Goal: Communication & Community: Share content

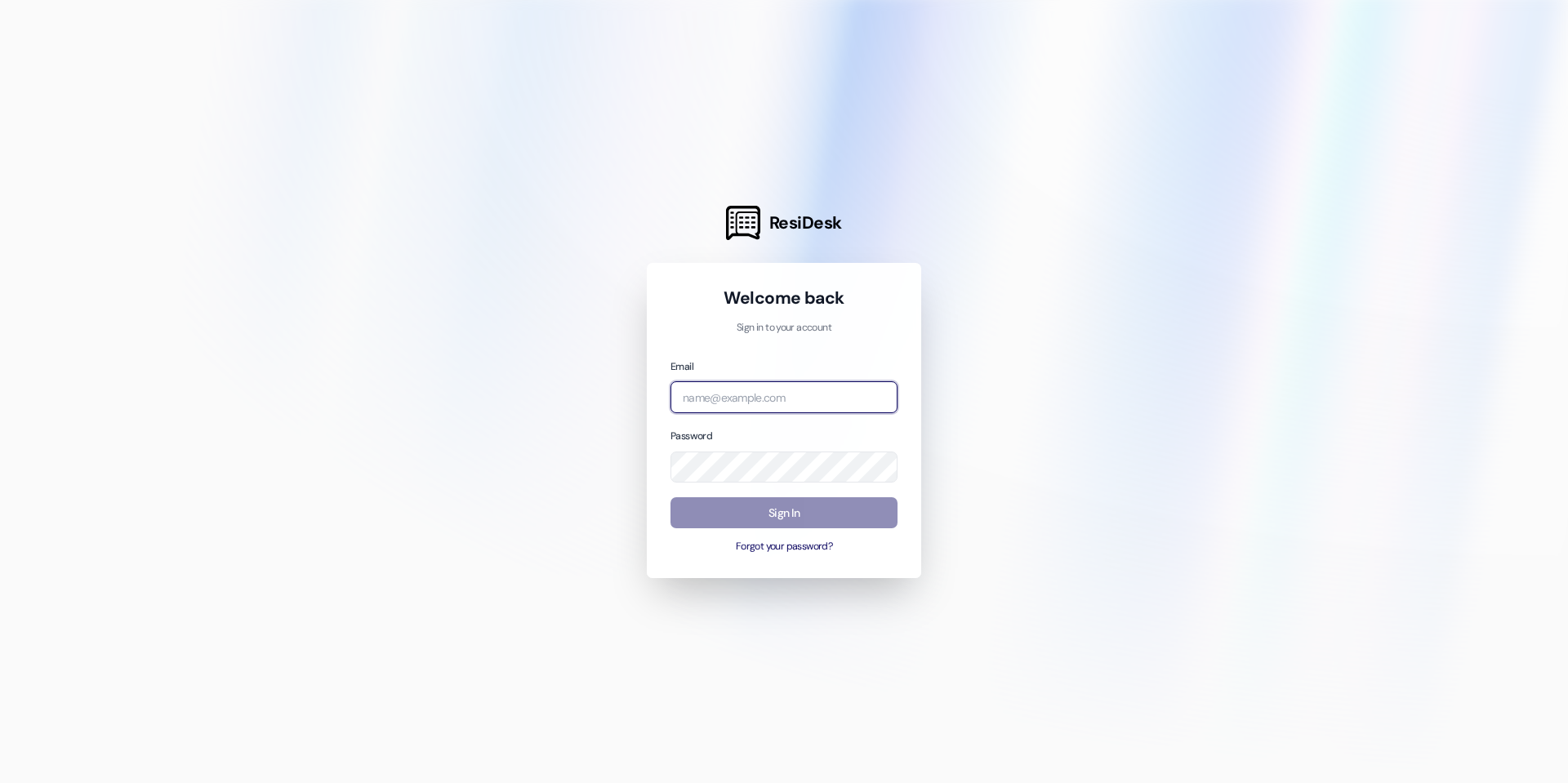
type input "[PERSON_NAME][EMAIL_ADDRESS][DOMAIN_NAME]"
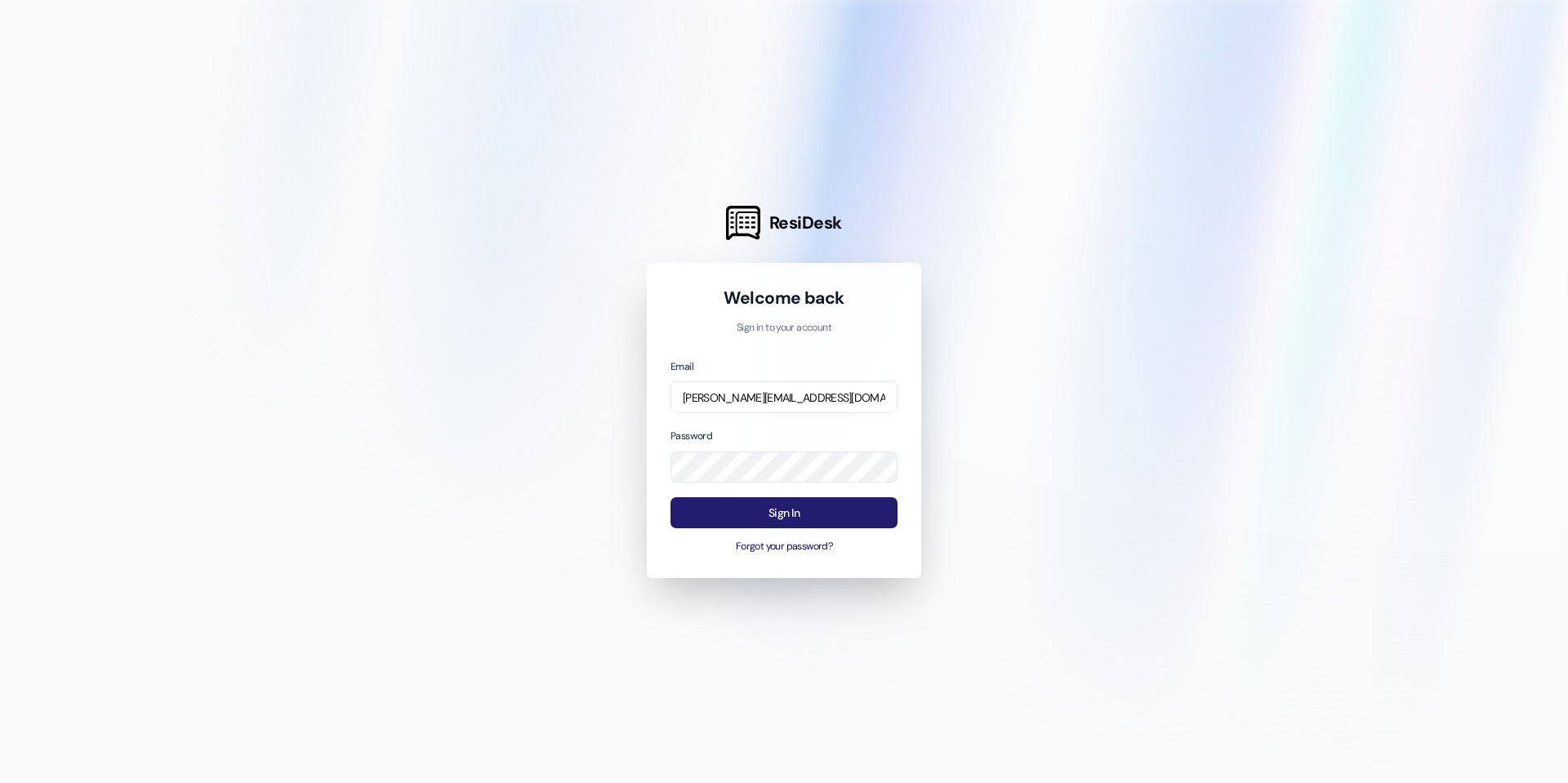
click at [756, 514] on button "Sign In" at bounding box center [783, 513] width 227 height 32
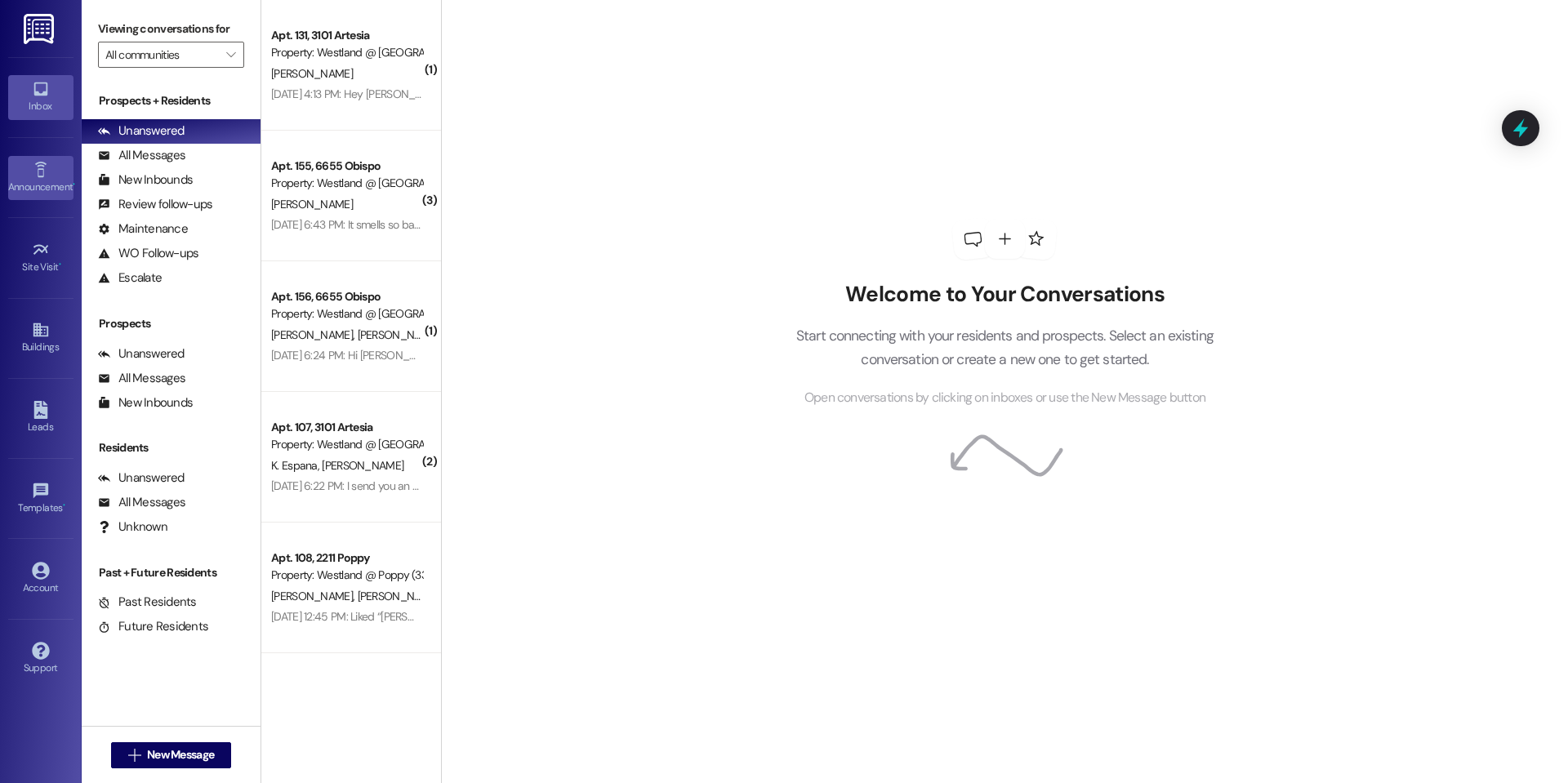
click at [68, 195] on link "Announcement •" at bounding box center [40, 178] width 65 height 45
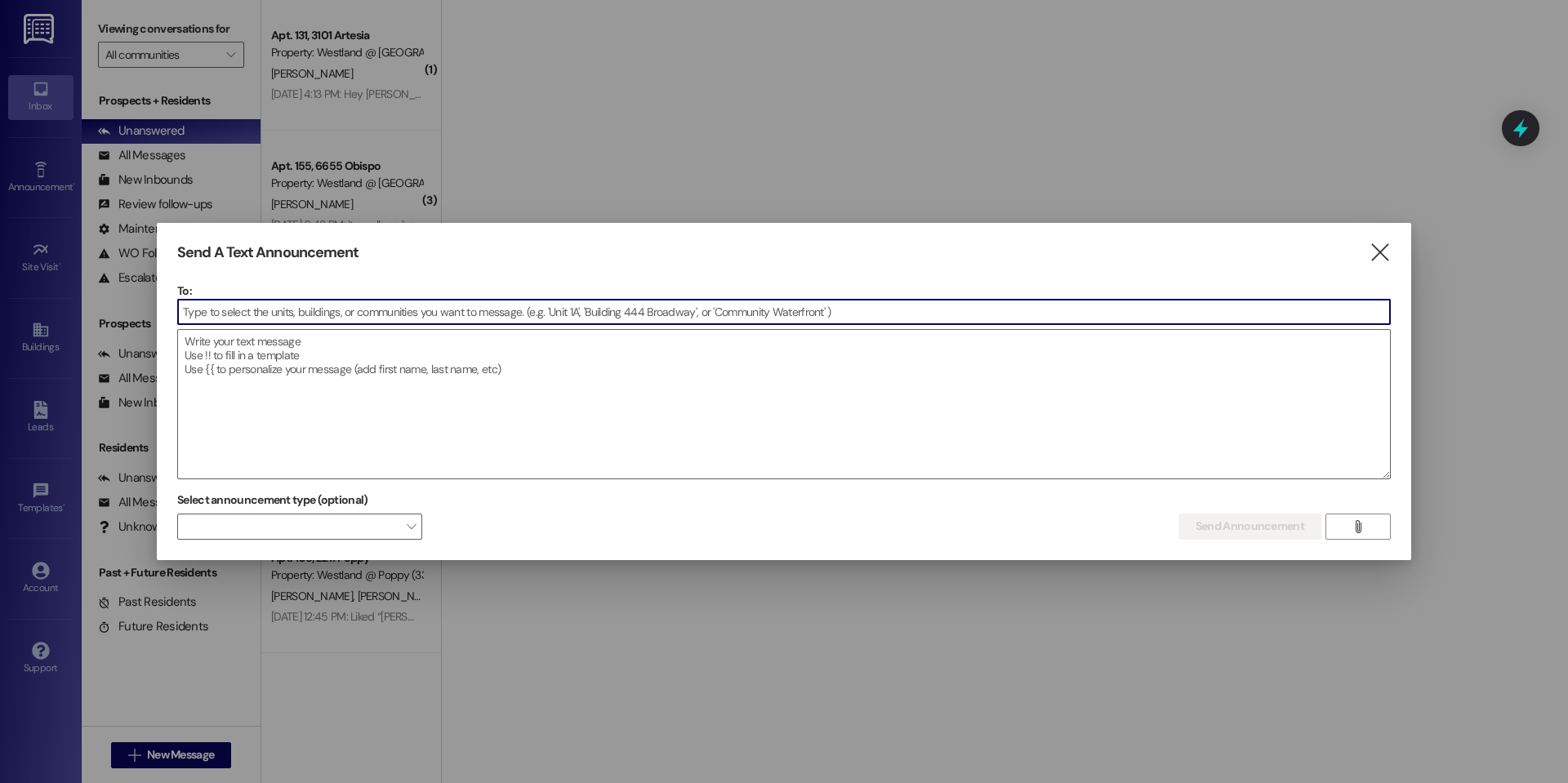
click at [300, 317] on input at bounding box center [784, 312] width 1212 height 25
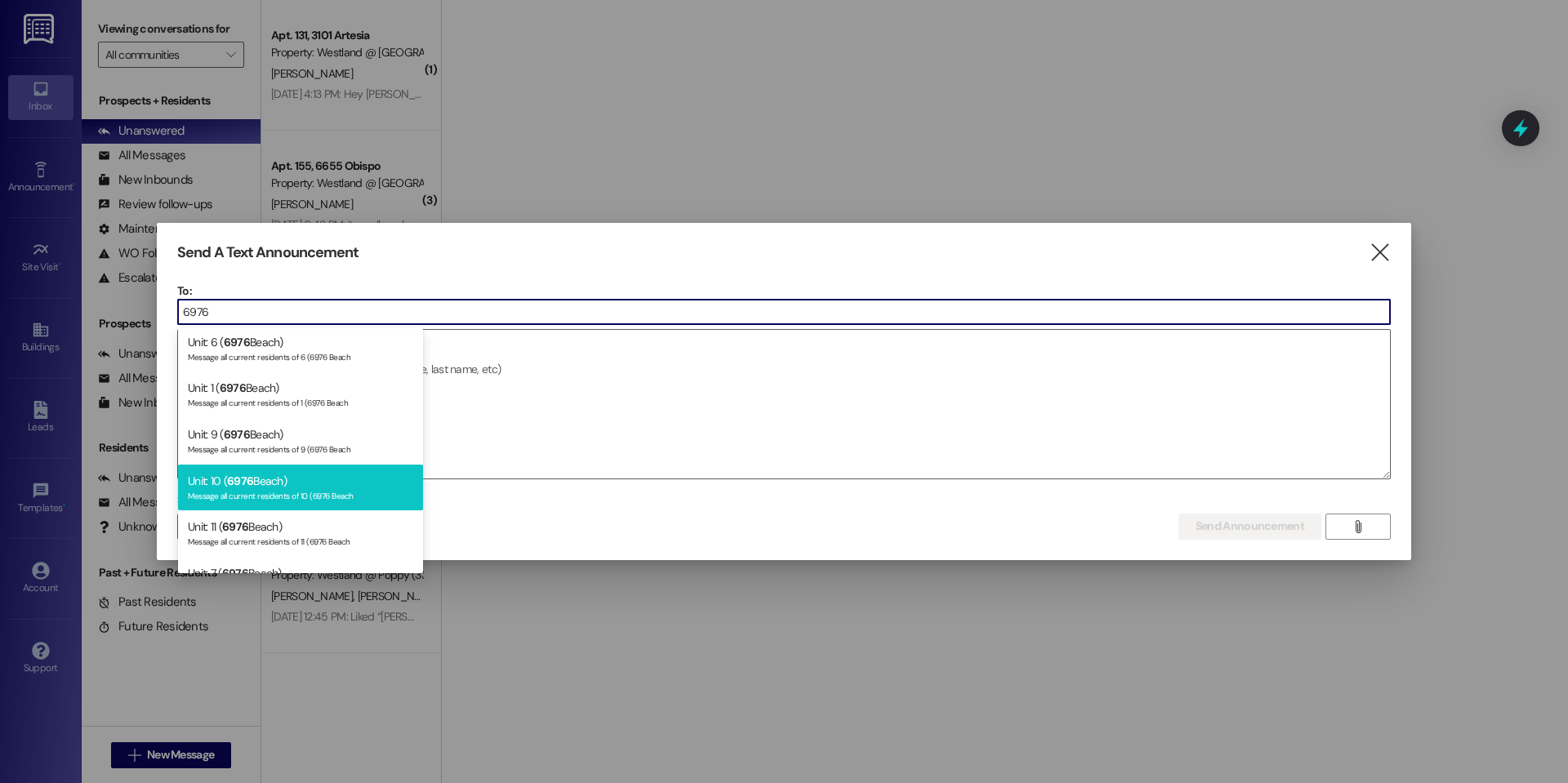
scroll to position [191, 0]
type input "6976"
click at [293, 492] on div "Message all current residents of 10 (6976 Beach" at bounding box center [300, 491] width 225 height 14
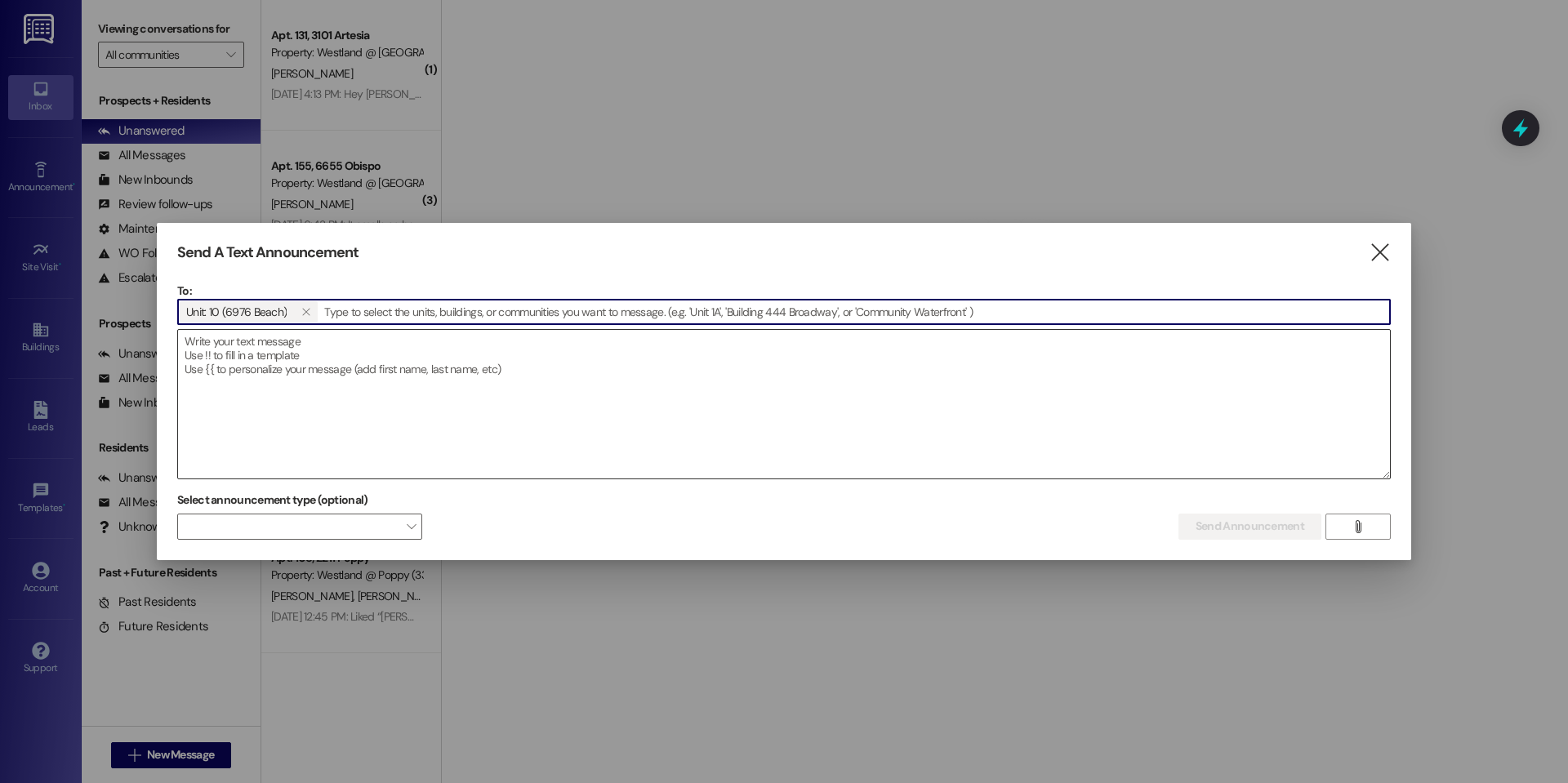
click at [328, 397] on textarea at bounding box center [784, 404] width 1212 height 148
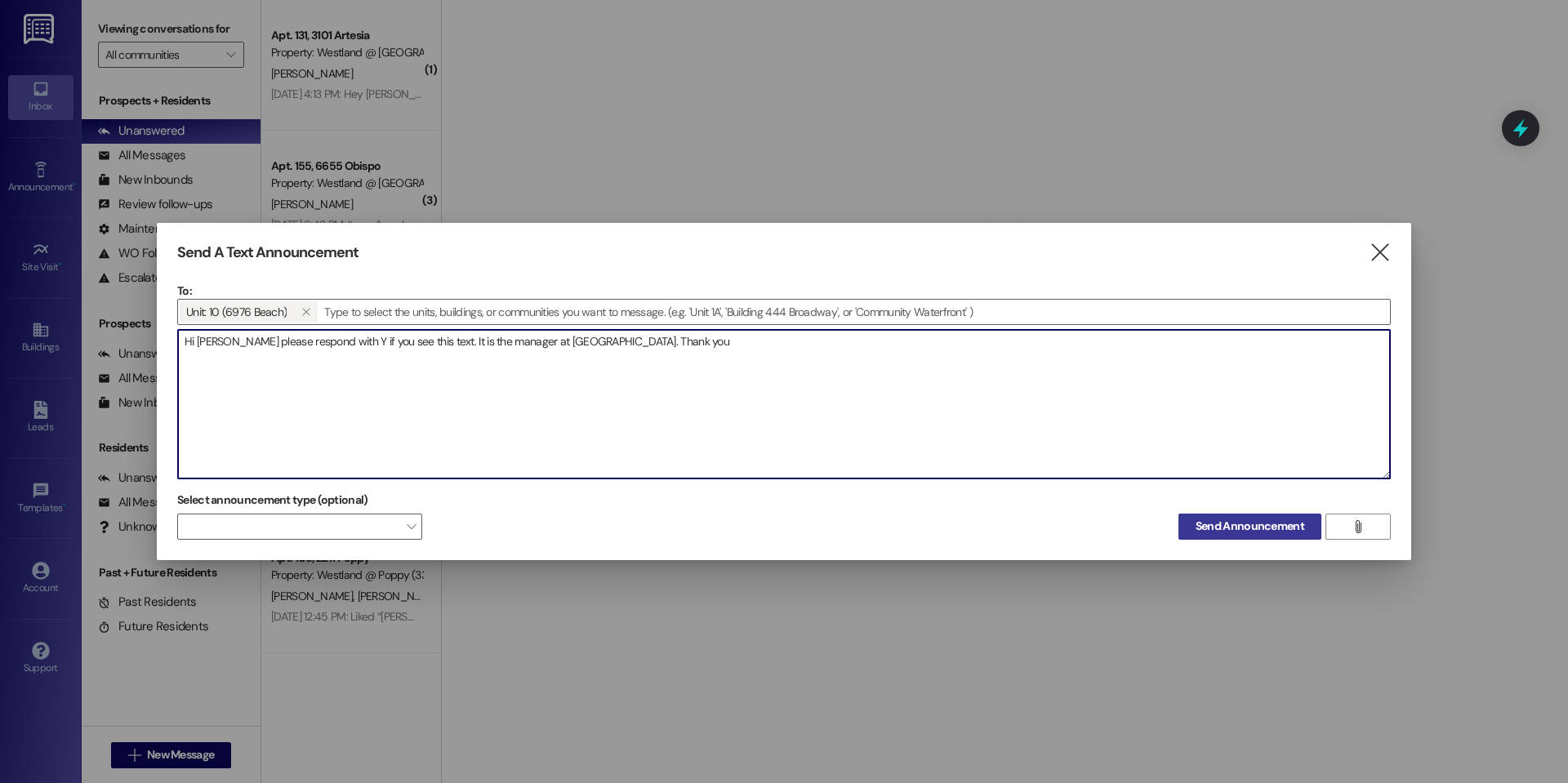
type textarea "Hi [PERSON_NAME] please respond with Y if you see this text. It is the manager …"
click at [1234, 525] on span "Send Announcement" at bounding box center [1251, 526] width 109 height 17
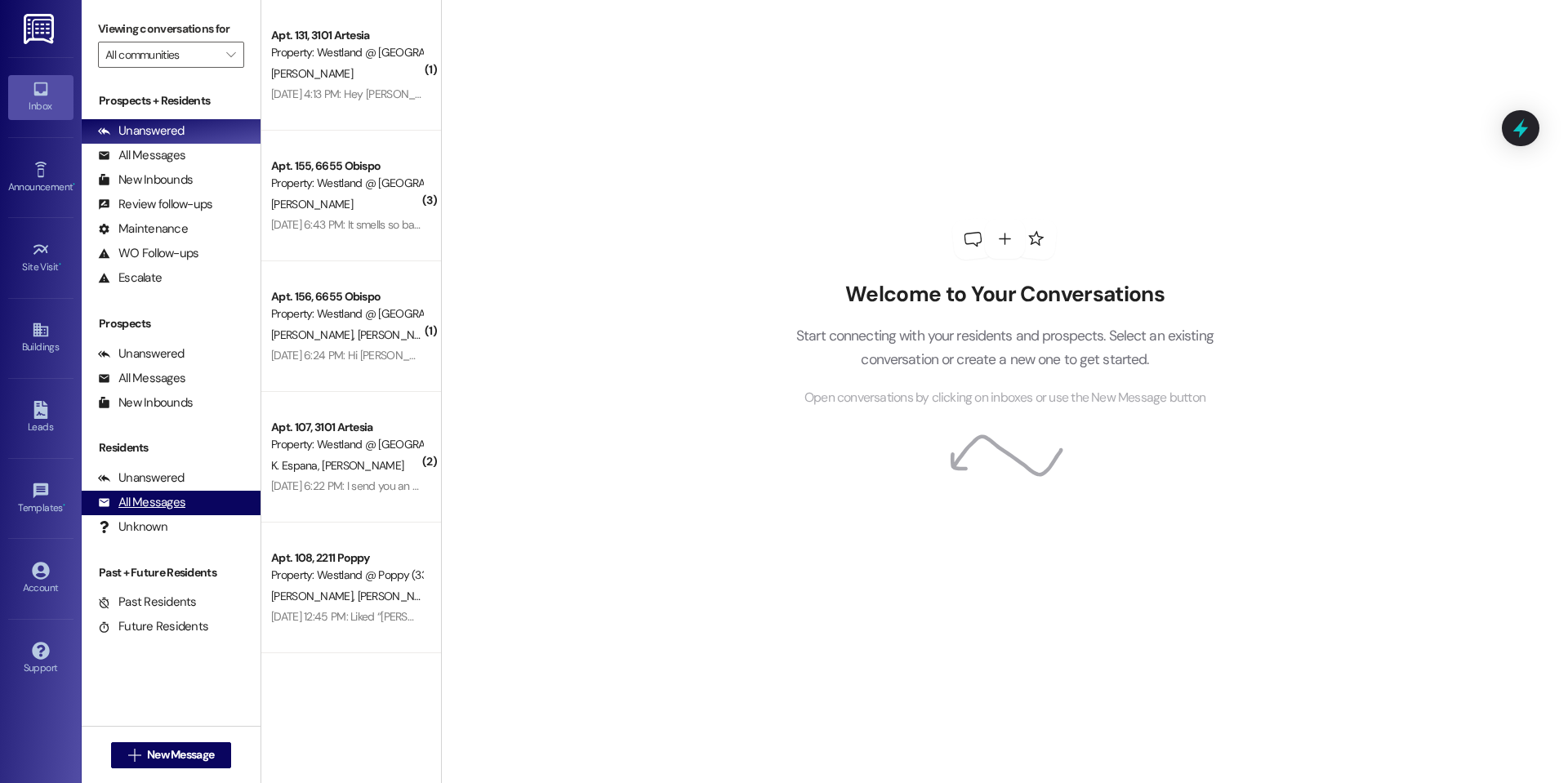
click at [161, 495] on div "All Messages" at bounding box center [142, 502] width 87 height 17
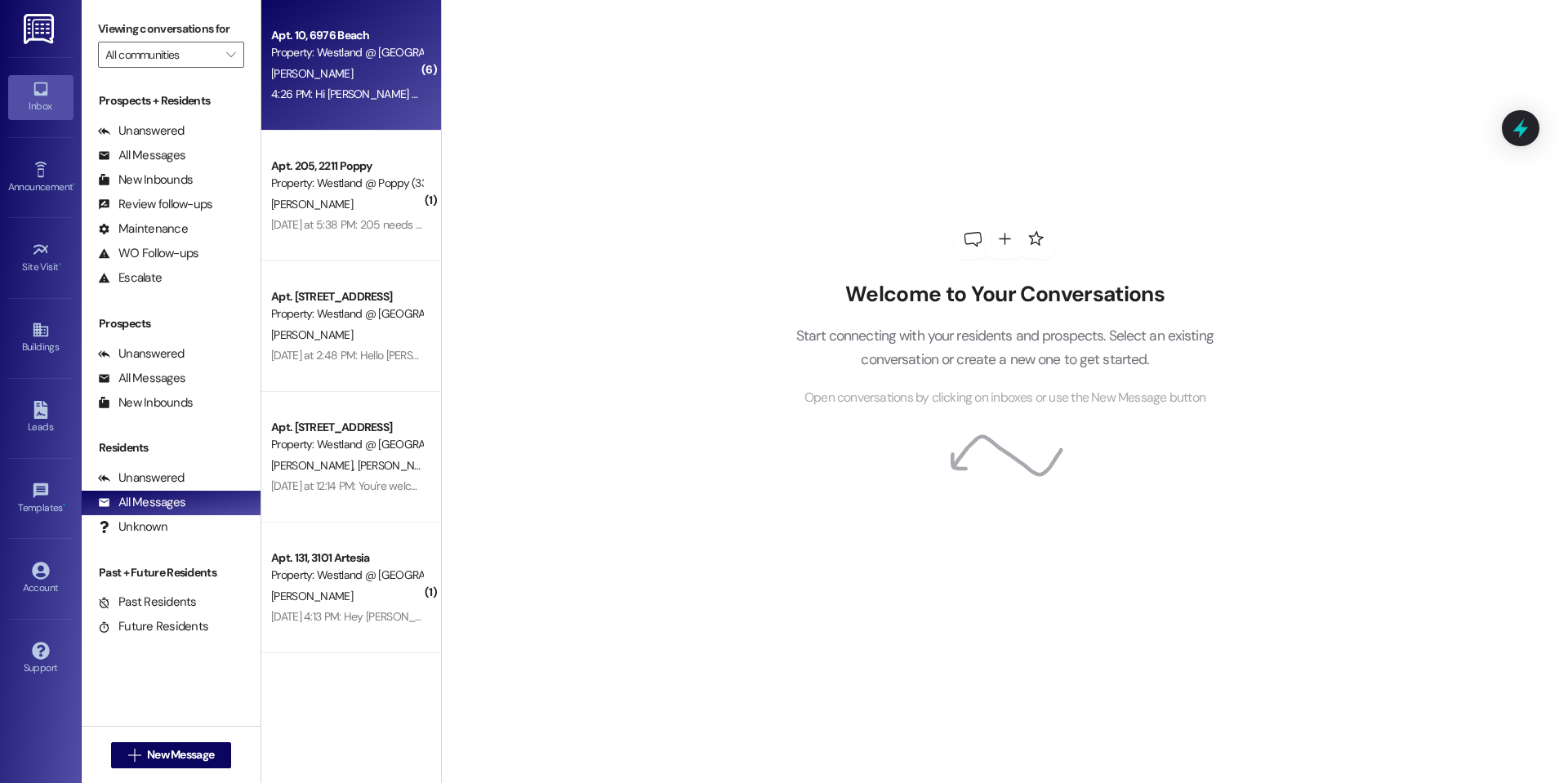
click at [317, 87] on div "4:26 PM: Hi [PERSON_NAME] please respond with Y if you see this text. It is the…" at bounding box center [566, 94] width 589 height 15
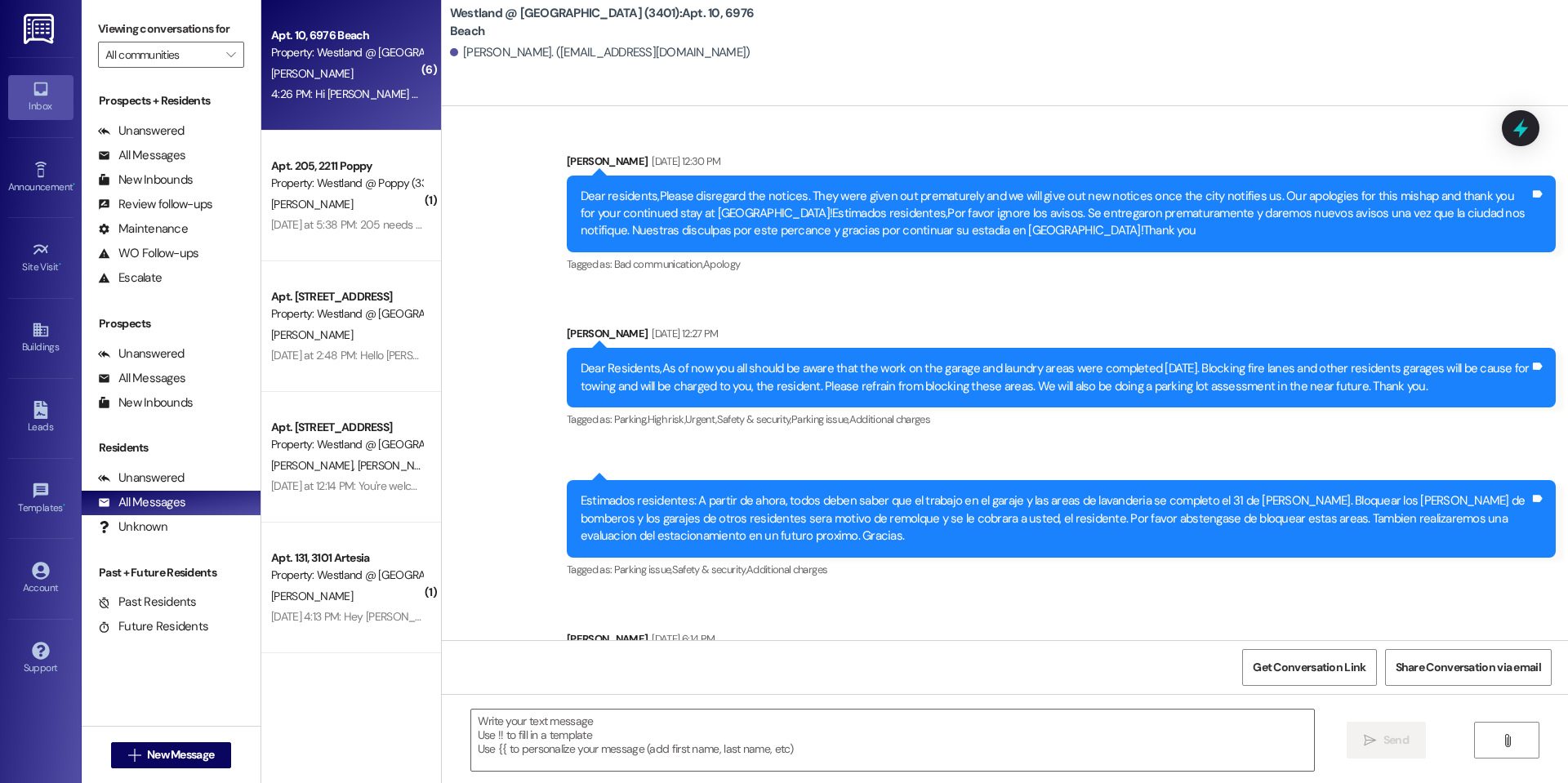
scroll to position [6322, 0]
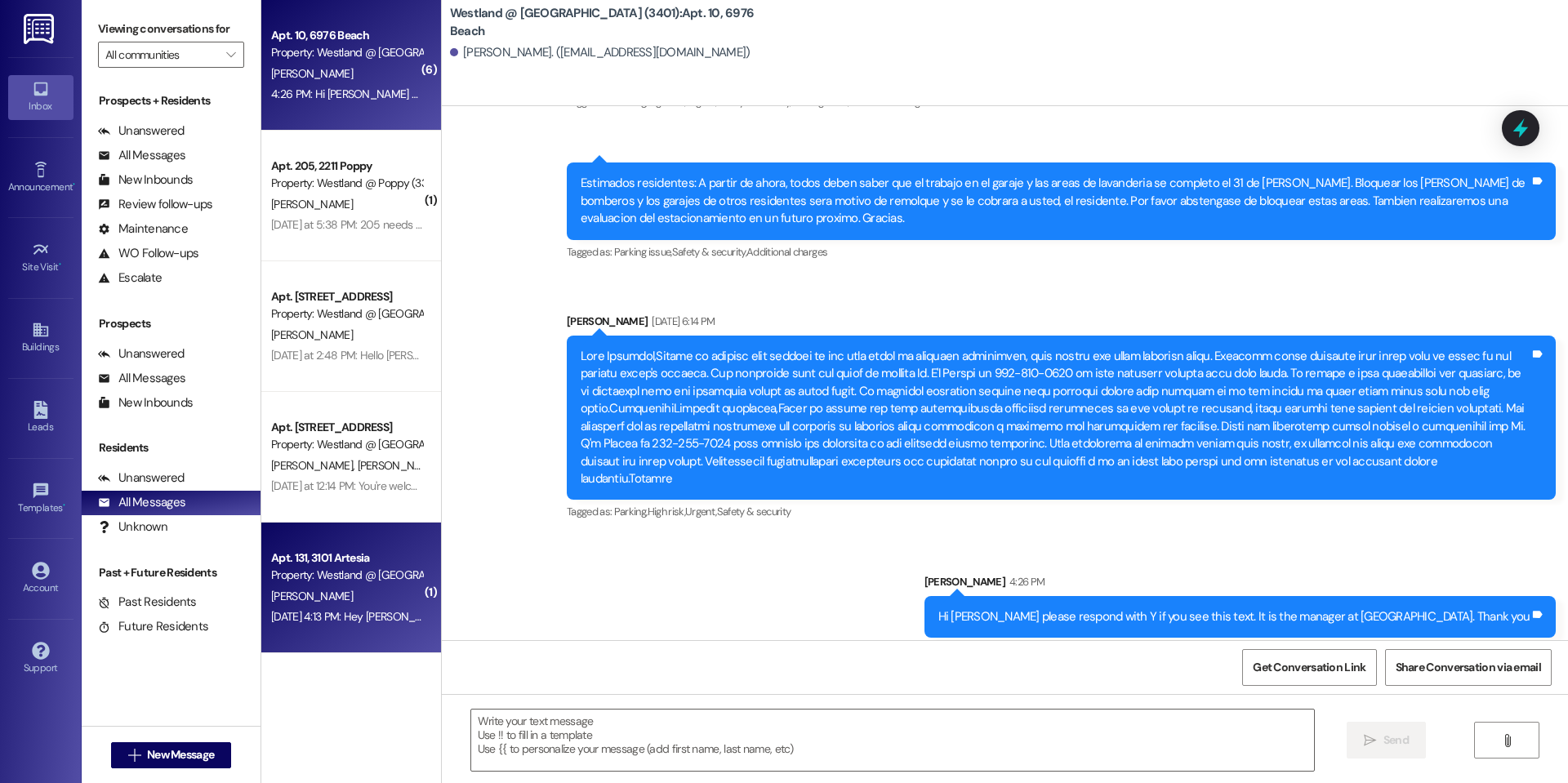
click at [331, 580] on div "Property: Westland @ [GEOGRAPHIC_DATA] (3388)" at bounding box center [346, 575] width 151 height 17
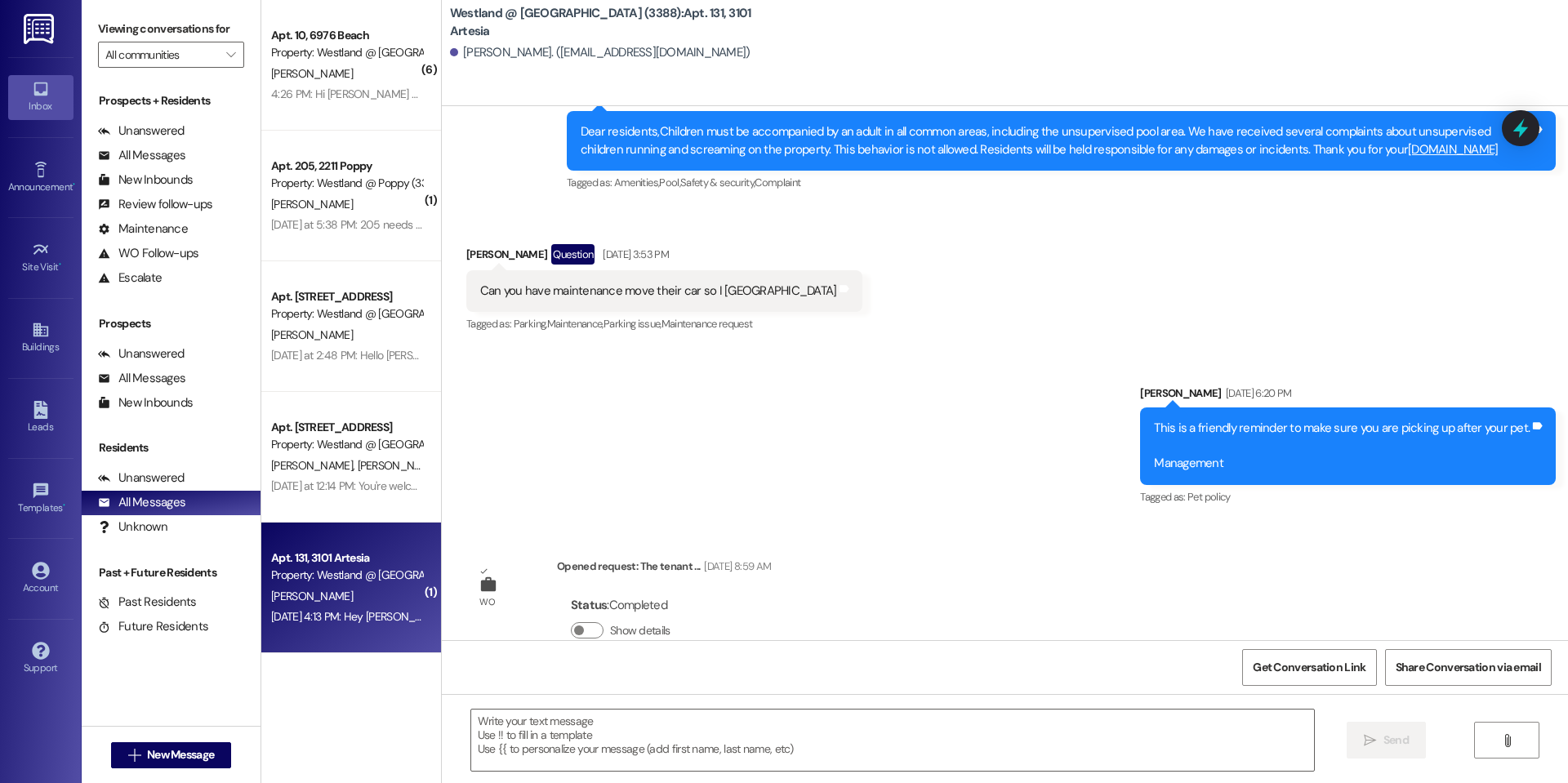
scroll to position [17470, 0]
